Goal: Information Seeking & Learning: Learn about a topic

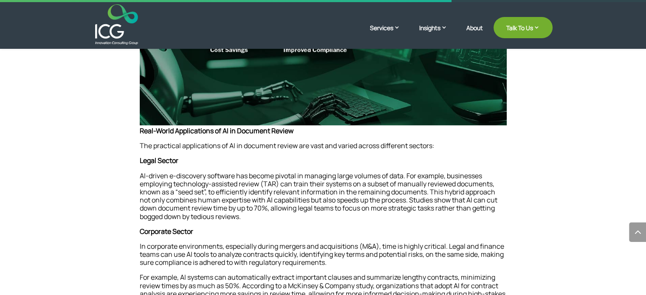
scroll to position [849, 0]
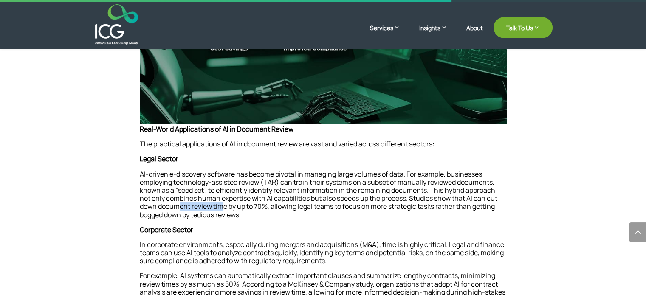
drag, startPoint x: 180, startPoint y: 209, endPoint x: 222, endPoint y: 208, distance: 41.2
click at [222, 208] on p "AI-driven e-discovery software has become pivotal in managing large volumes of …" at bounding box center [323, 198] width 367 height 56
drag, startPoint x: 242, startPoint y: 208, endPoint x: 263, endPoint y: 208, distance: 21.2
click at [263, 208] on p "AI-driven e-discovery software has become pivotal in managing large volumes of …" at bounding box center [323, 198] width 367 height 56
click at [455, 202] on p "AI-driven e-discovery software has become pivotal in managing large volumes of …" at bounding box center [323, 198] width 367 height 56
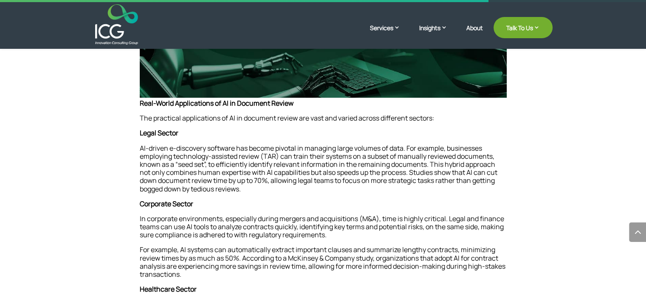
scroll to position [934, 0]
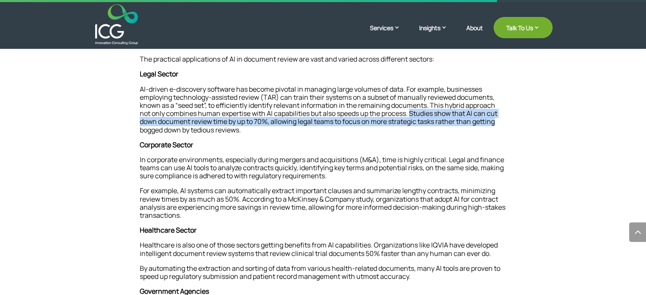
drag, startPoint x: 412, startPoint y: 115, endPoint x: 498, endPoint y: 122, distance: 86.4
click at [498, 122] on p "AI-driven e-discovery software has become pivotal in managing large volumes of …" at bounding box center [323, 113] width 367 height 56
click at [370, 121] on p "AI-driven e-discovery software has become pivotal in managing large volumes of …" at bounding box center [323, 113] width 367 height 56
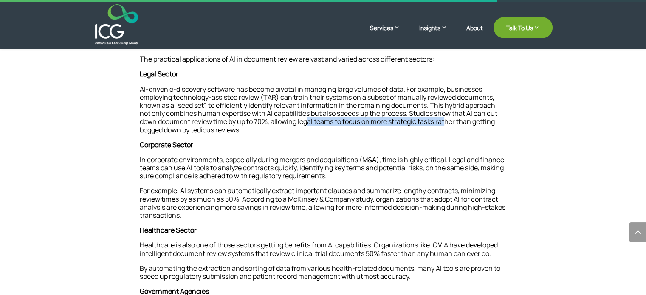
drag, startPoint x: 307, startPoint y: 122, endPoint x: 434, endPoint y: 125, distance: 126.5
click at [445, 122] on p "AI-driven e-discovery software has become pivotal in managing large volumes of …" at bounding box center [323, 113] width 367 height 56
click at [398, 134] on p "AI-driven e-discovery software has become pivotal in managing large volumes of …" at bounding box center [323, 113] width 367 height 56
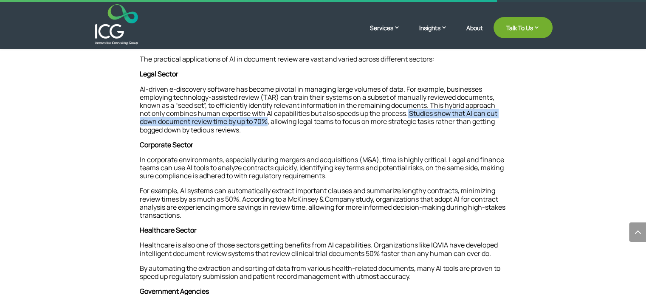
drag, startPoint x: 411, startPoint y: 112, endPoint x: 267, endPoint y: 121, distance: 144.5
click at [267, 121] on p "AI-driven e-discovery software has become pivotal in managing large volumes of …" at bounding box center [323, 113] width 367 height 56
copy p "Studies show that AI can cut down document review time by up to 70%"
